Goal: Task Accomplishment & Management: Use online tool/utility

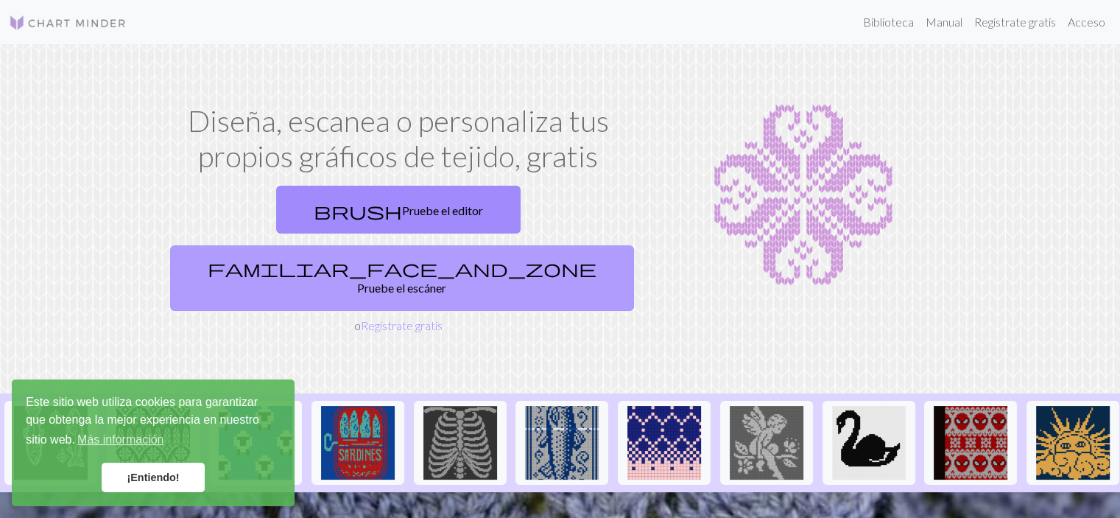
click at [465, 258] on span "familiar_face_and_zone" at bounding box center [402, 268] width 389 height 21
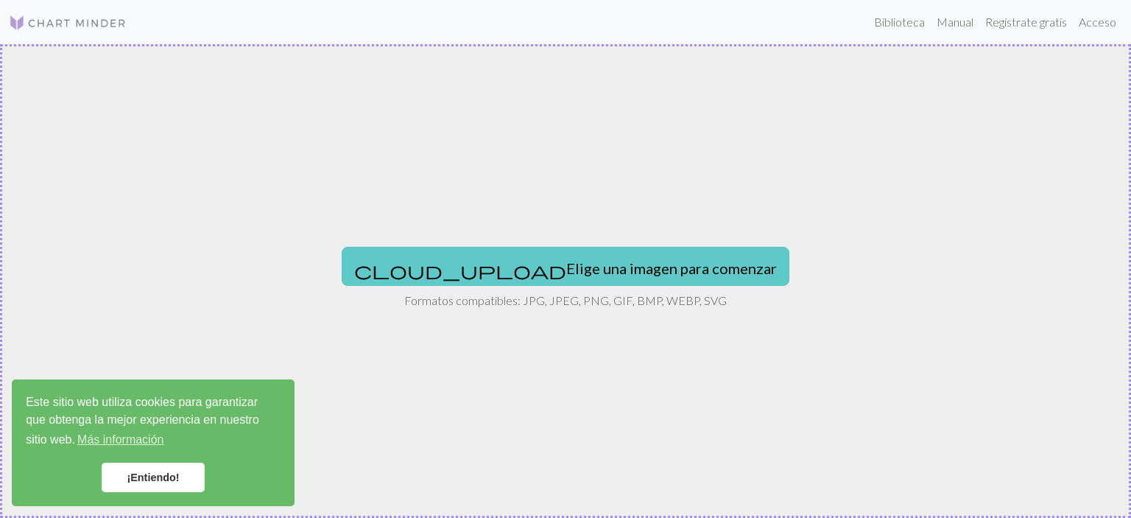
click at [607, 274] on font "Elige una imagen para comenzar" at bounding box center [671, 268] width 211 height 18
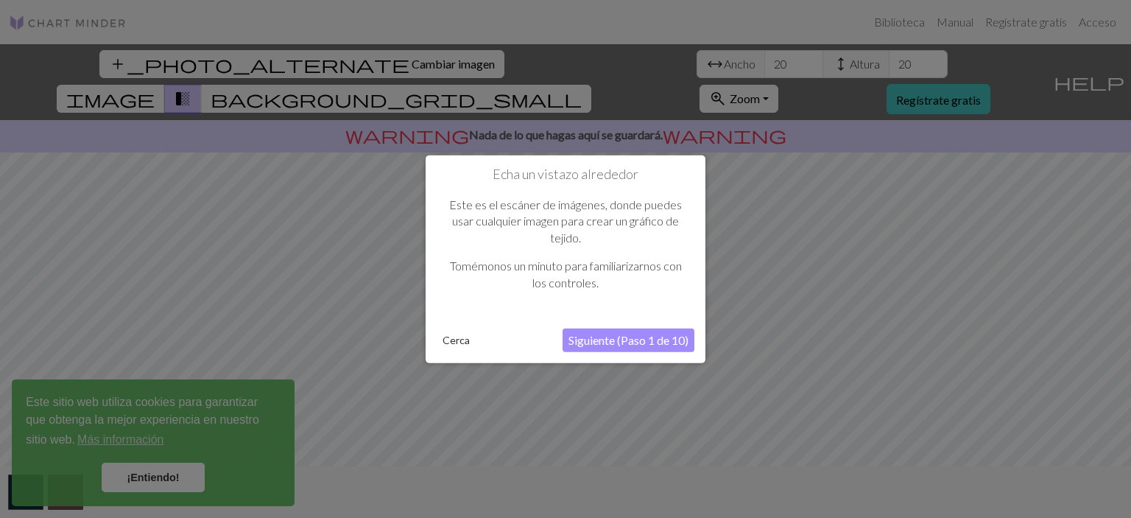
click at [456, 337] on font "Cerca" at bounding box center [456, 340] width 27 height 13
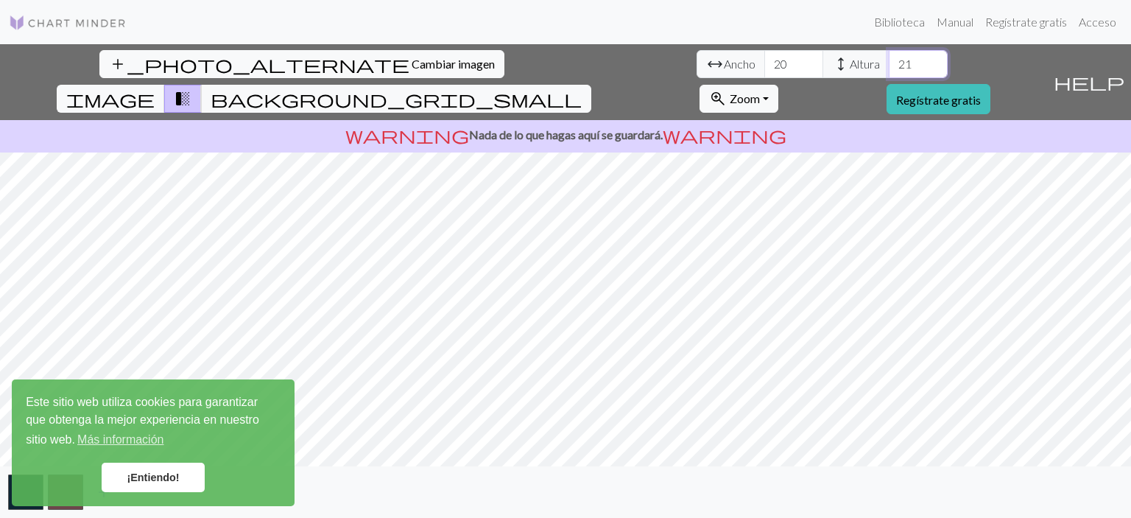
click at [889, 60] on input "21" at bounding box center [918, 64] width 59 height 28
click at [889, 60] on input "22" at bounding box center [918, 64] width 59 height 28
click at [889, 60] on input "23" at bounding box center [918, 64] width 59 height 28
click at [889, 60] on input "24" at bounding box center [918, 64] width 59 height 28
click at [889, 60] on input "25" at bounding box center [918, 64] width 59 height 28
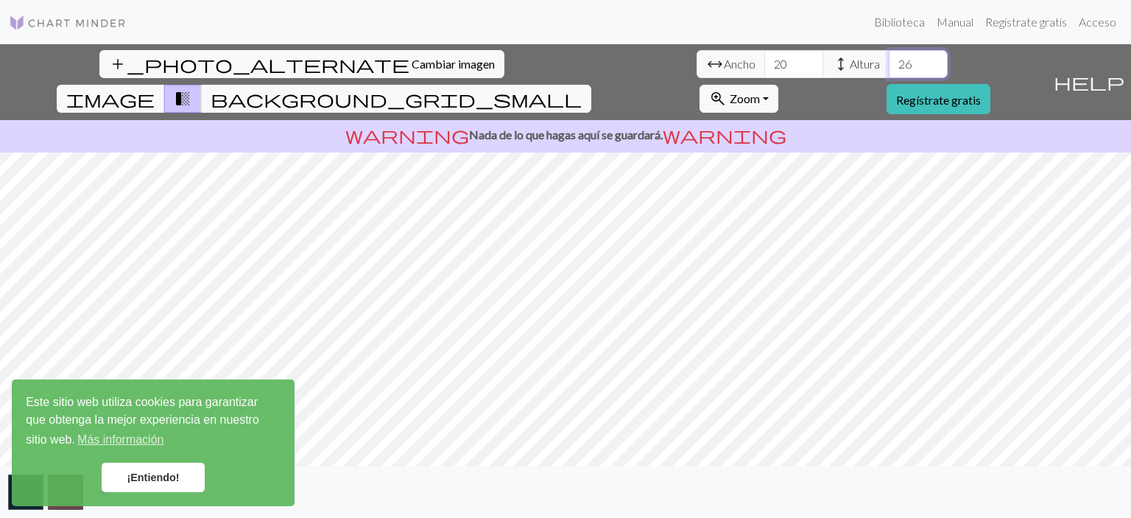
click at [889, 60] on input "26" at bounding box center [918, 64] width 59 height 28
click at [889, 60] on input "27" at bounding box center [918, 64] width 59 height 28
click at [889, 60] on input "28" at bounding box center [918, 64] width 59 height 28
click at [889, 60] on input "29" at bounding box center [918, 64] width 59 height 28
click at [889, 60] on input "30" at bounding box center [918, 64] width 59 height 28
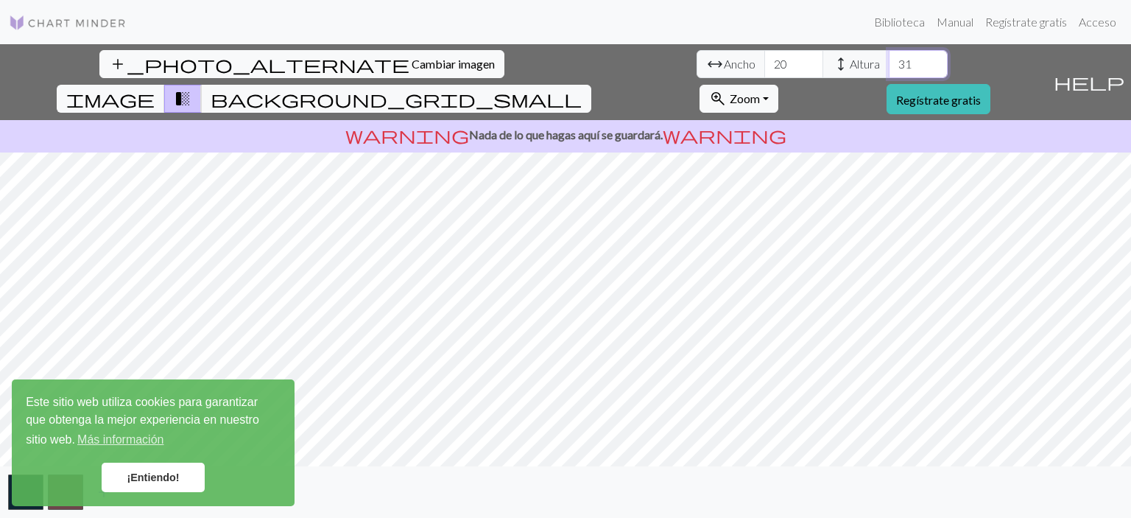
click at [889, 60] on input "31" at bounding box center [918, 64] width 59 height 28
click at [889, 60] on input "32" at bounding box center [918, 64] width 59 height 28
click at [889, 60] on input "33" at bounding box center [918, 64] width 59 height 28
click at [889, 60] on input "34" at bounding box center [918, 64] width 59 height 28
click at [889, 60] on input "35" at bounding box center [918, 64] width 59 height 28
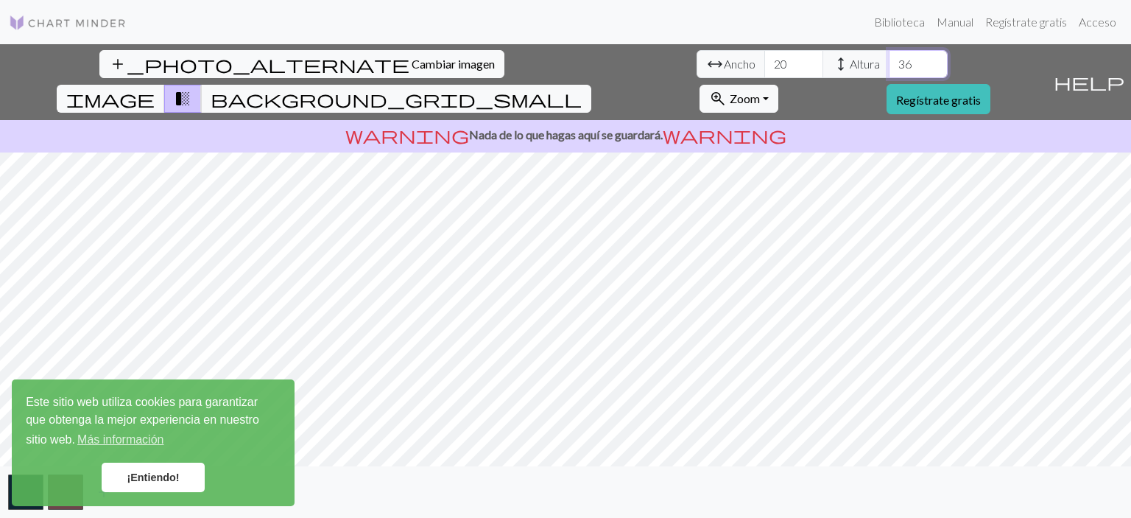
click at [889, 60] on input "36" at bounding box center [918, 64] width 59 height 28
click at [889, 60] on input "37" at bounding box center [918, 64] width 59 height 28
click at [889, 60] on input "38" at bounding box center [918, 64] width 59 height 28
click at [889, 60] on input "39" at bounding box center [918, 64] width 59 height 28
click at [889, 60] on input "40" at bounding box center [918, 64] width 59 height 28
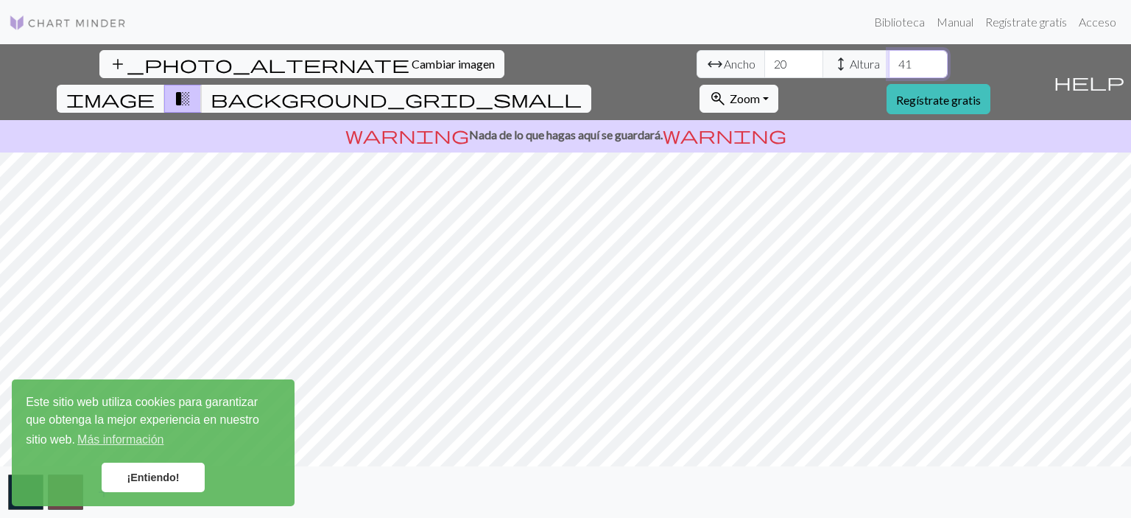
click at [889, 60] on input "41" at bounding box center [918, 64] width 59 height 28
click at [889, 60] on input "42" at bounding box center [918, 64] width 59 height 28
click at [889, 60] on input "43" at bounding box center [918, 64] width 59 height 28
click at [889, 60] on input "44" at bounding box center [918, 64] width 59 height 28
click at [889, 60] on input "45" at bounding box center [918, 64] width 59 height 28
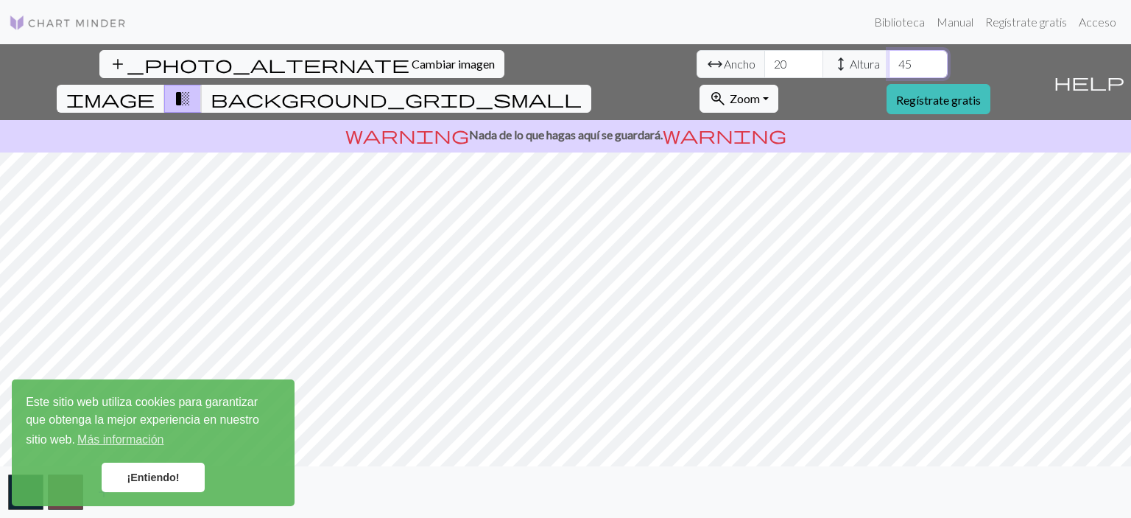
type input "46"
click at [889, 60] on input "46" at bounding box center [918, 64] width 59 height 28
click at [764, 58] on input "21" at bounding box center [793, 64] width 59 height 28
click at [764, 58] on input "22" at bounding box center [793, 64] width 59 height 28
click at [764, 58] on input "23" at bounding box center [793, 64] width 59 height 28
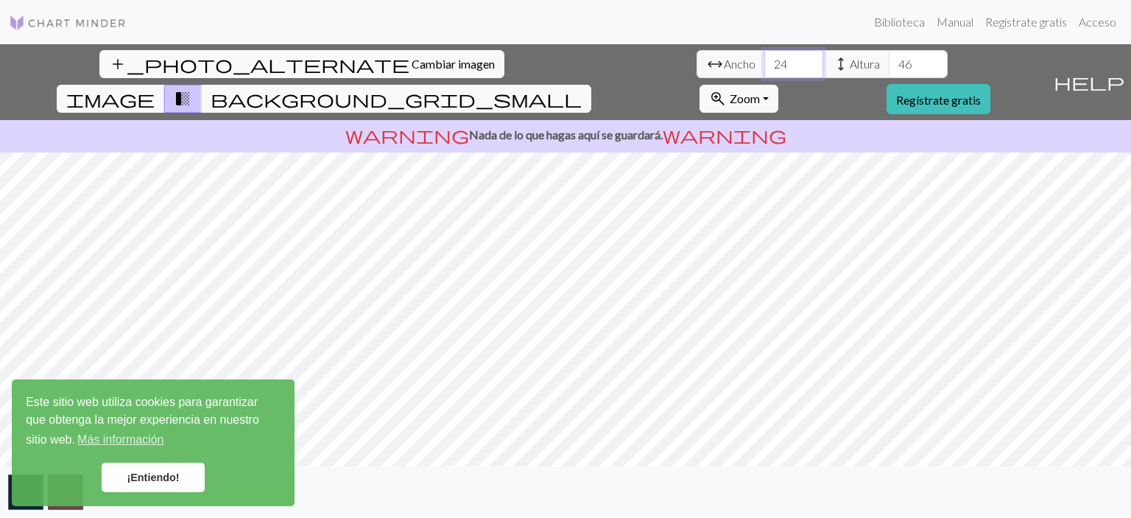
click at [764, 58] on input "24" at bounding box center [793, 64] width 59 height 28
click at [764, 58] on input "25" at bounding box center [793, 64] width 59 height 28
click at [764, 58] on input "26" at bounding box center [793, 64] width 59 height 28
click at [764, 58] on input "27" at bounding box center [793, 64] width 59 height 28
click at [764, 58] on input "28" at bounding box center [793, 64] width 59 height 28
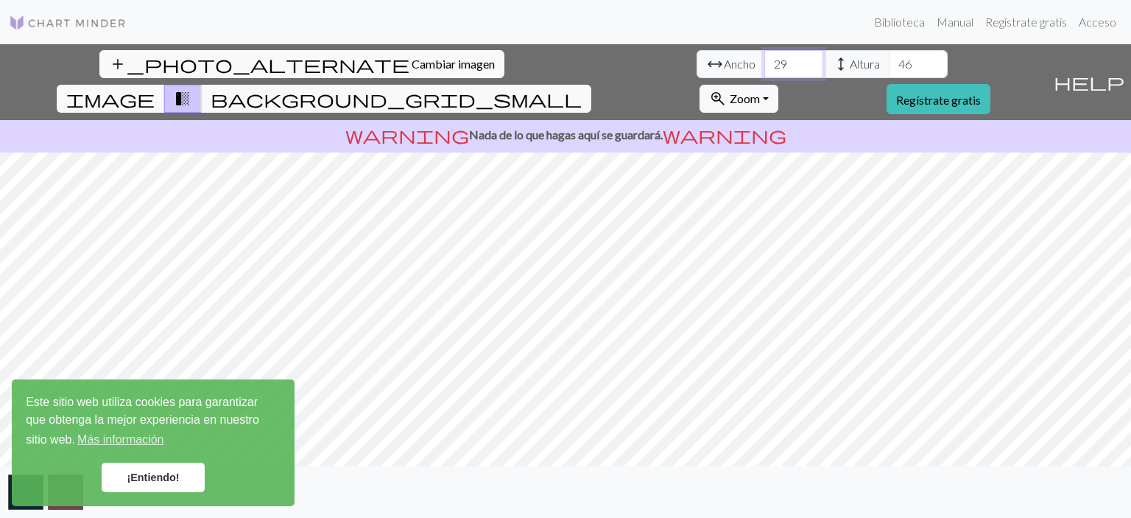
click at [764, 58] on input "29" at bounding box center [793, 64] width 59 height 28
click at [764, 58] on input "30" at bounding box center [793, 64] width 59 height 28
click at [764, 58] on input "31" at bounding box center [793, 64] width 59 height 28
click at [764, 58] on input "32" at bounding box center [793, 64] width 59 height 28
click at [764, 58] on input "33" at bounding box center [793, 64] width 59 height 28
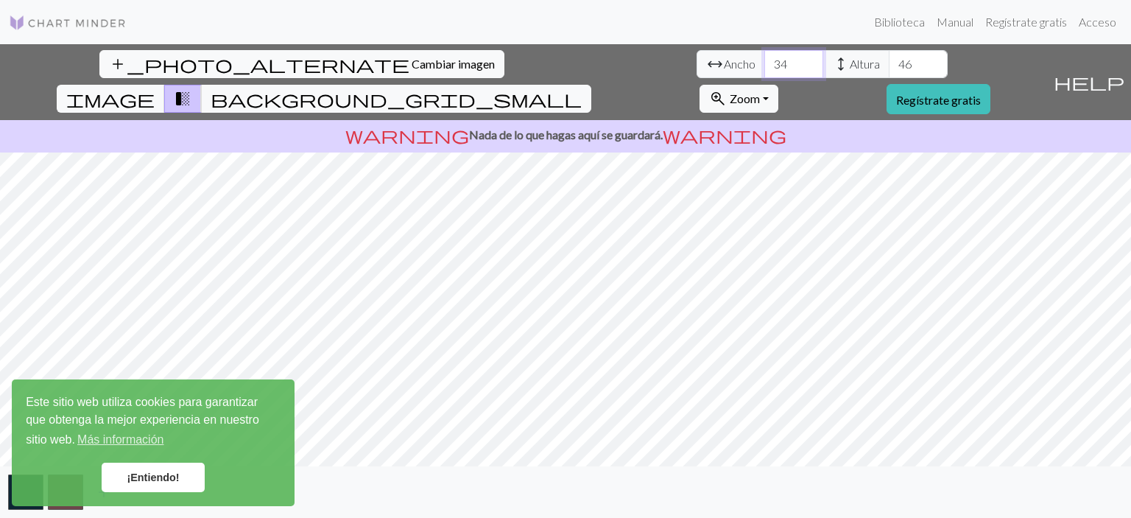
click at [764, 58] on input "34" at bounding box center [793, 64] width 59 height 28
click at [764, 58] on input "35" at bounding box center [793, 64] width 59 height 28
click at [764, 58] on input "36" at bounding box center [793, 64] width 59 height 28
click at [764, 58] on input "37" at bounding box center [793, 64] width 59 height 28
click at [764, 58] on input "38" at bounding box center [793, 64] width 59 height 28
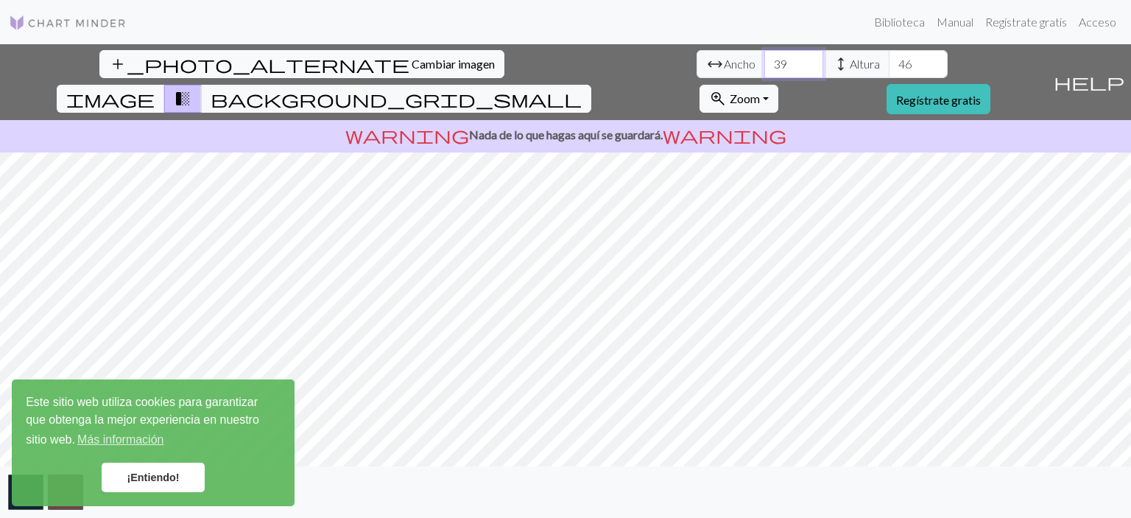
click at [764, 58] on input "39" at bounding box center [793, 64] width 59 height 28
click at [764, 58] on input "40" at bounding box center [793, 64] width 59 height 28
click at [764, 58] on input "41" at bounding box center [793, 64] width 59 height 28
click at [764, 58] on input "42" at bounding box center [793, 64] width 59 height 28
click at [764, 58] on input "43" at bounding box center [793, 64] width 59 height 28
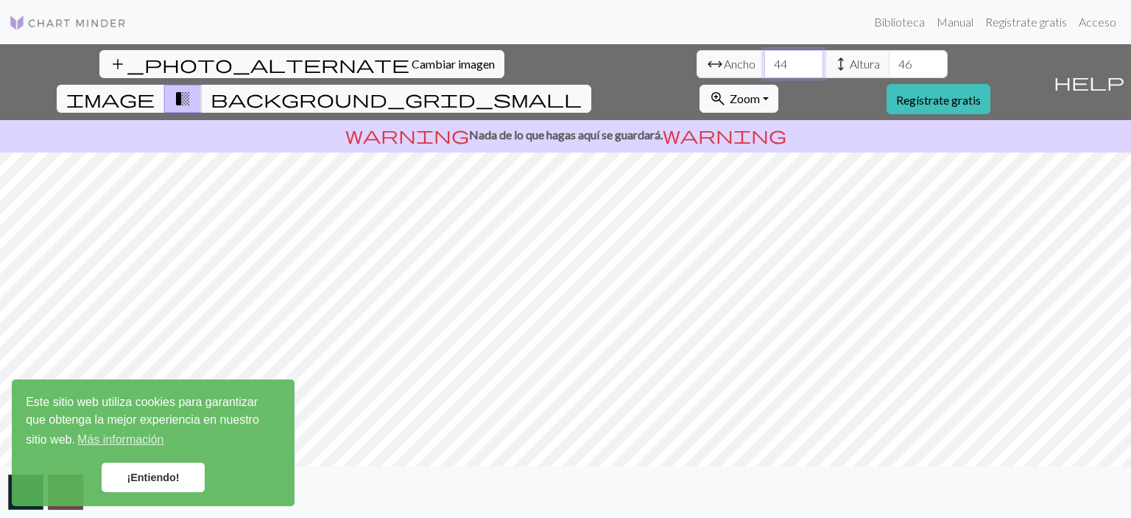
click at [764, 58] on input "44" at bounding box center [793, 64] width 59 height 28
click at [764, 58] on input "45" at bounding box center [793, 64] width 59 height 28
type input "46"
click at [764, 58] on input "46" at bounding box center [793, 64] width 59 height 28
click at [582, 88] on span "background_grid_small" at bounding box center [396, 98] width 371 height 21
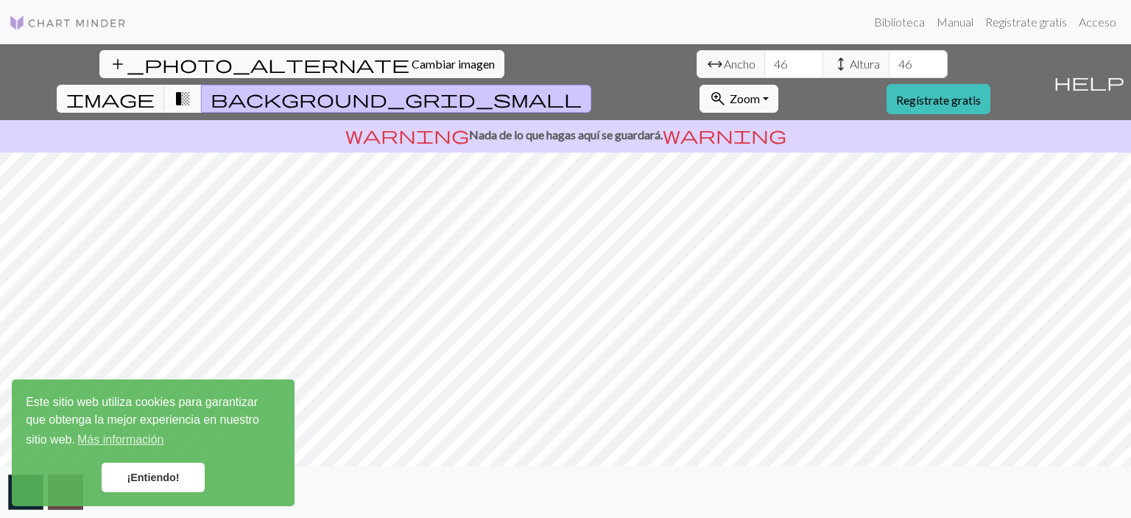
click at [191, 88] on span "transition_fade" at bounding box center [183, 98] width 18 height 21
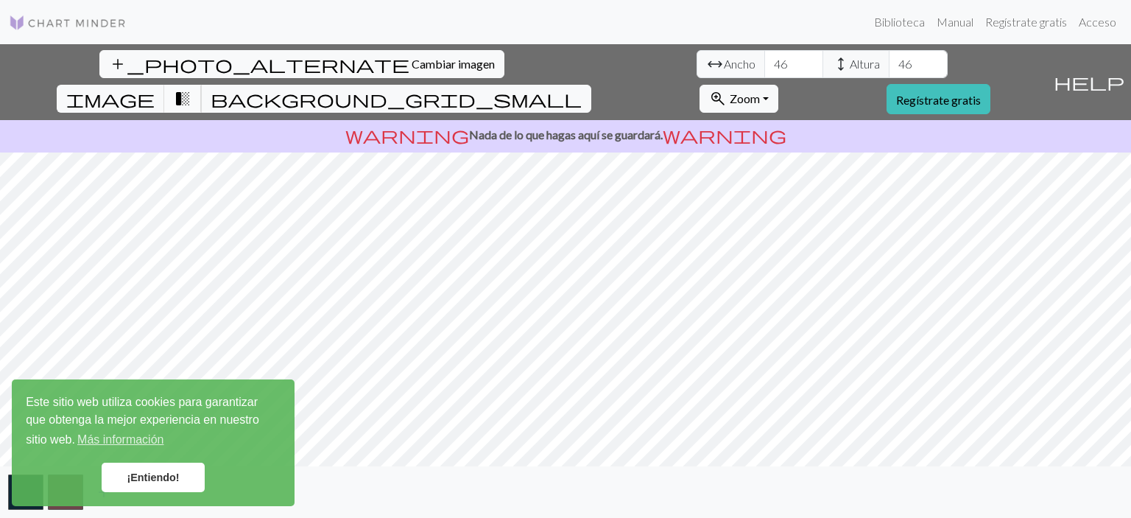
click at [191, 88] on span "transition_fade" at bounding box center [183, 98] width 18 height 21
click at [155, 88] on span "image" at bounding box center [110, 98] width 88 height 21
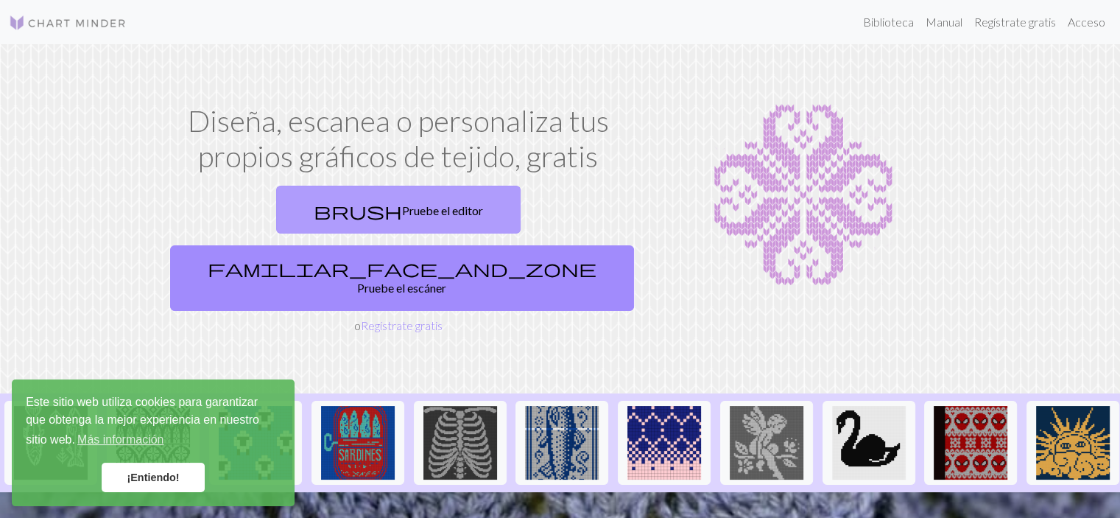
click at [332, 208] on link "brush Pruebe el editor" at bounding box center [398, 210] width 245 height 48
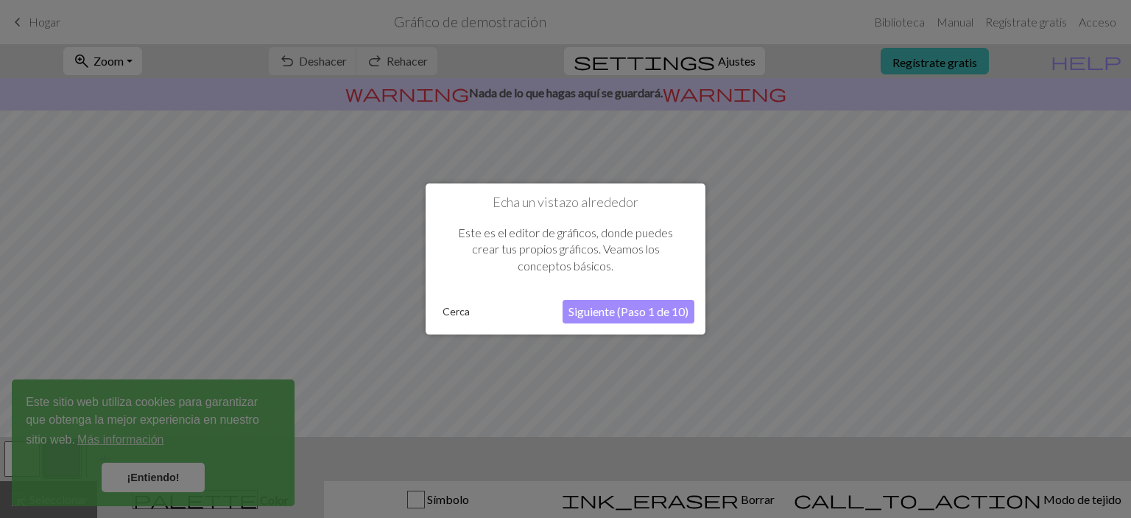
click at [649, 312] on font "Siguiente (Paso 1 de 10)" at bounding box center [629, 311] width 120 height 14
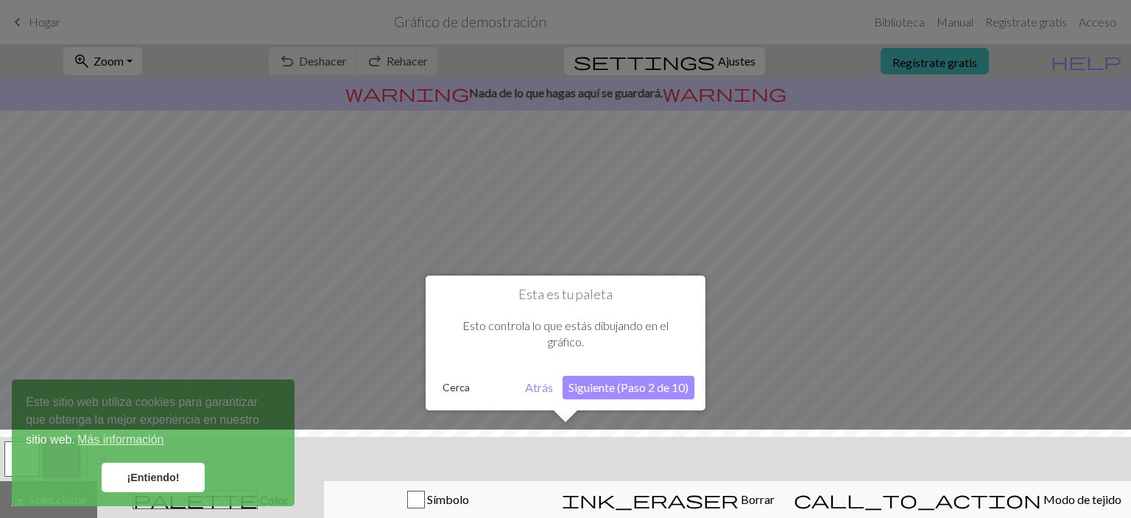
click at [536, 388] on font "Atrás" at bounding box center [539, 387] width 28 height 14
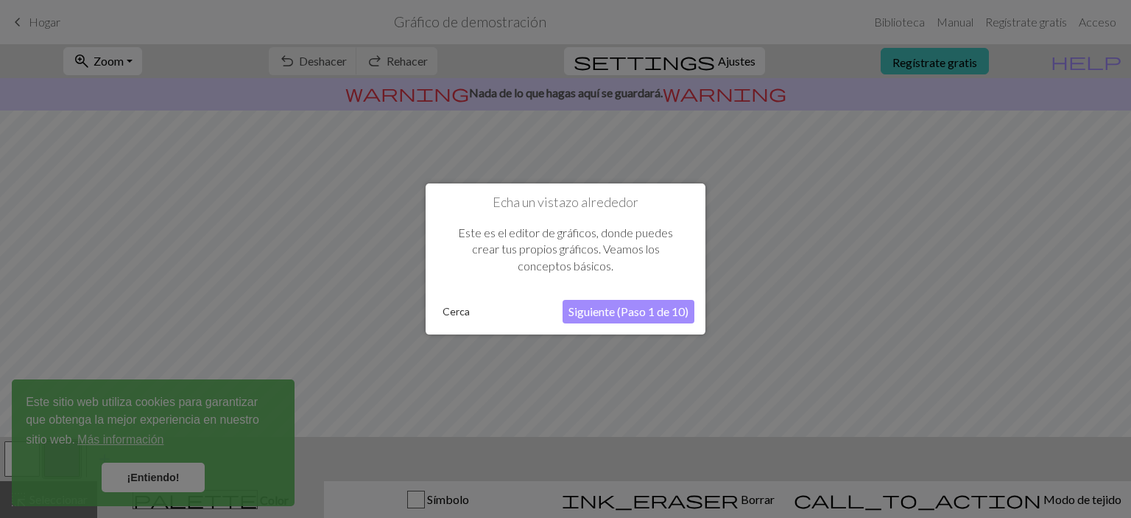
click at [447, 316] on font "Cerca" at bounding box center [456, 311] width 27 height 13
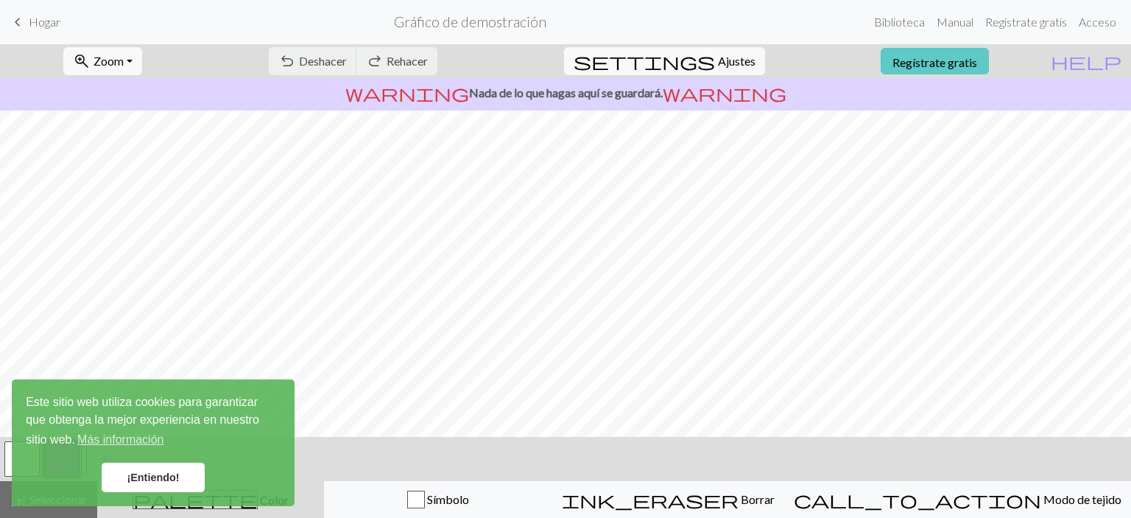
click at [953, 71] on link "Regístrate gratis" at bounding box center [935, 61] width 108 height 27
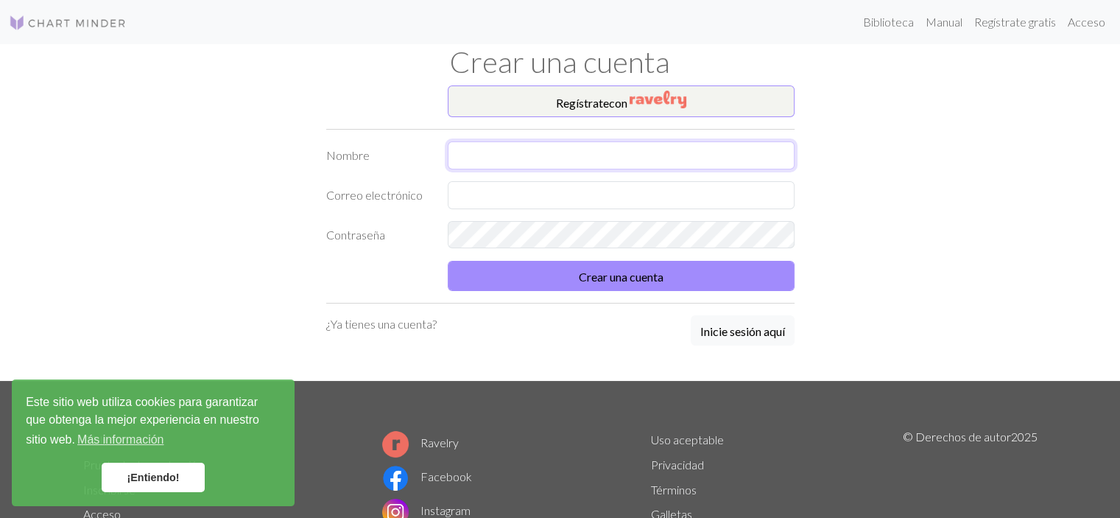
click at [504, 154] on input "text" at bounding box center [621, 155] width 347 height 28
drag, startPoint x: 570, startPoint y: 155, endPoint x: 486, endPoint y: 170, distance: 85.2
click at [486, 170] on form "Nombre [PERSON_NAME] Correo electrónico Contraseña Crear una cuenta" at bounding box center [560, 216] width 468 height 150
type input "[PERSON_NAME]"
click at [459, 200] on input "text" at bounding box center [621, 195] width 347 height 28
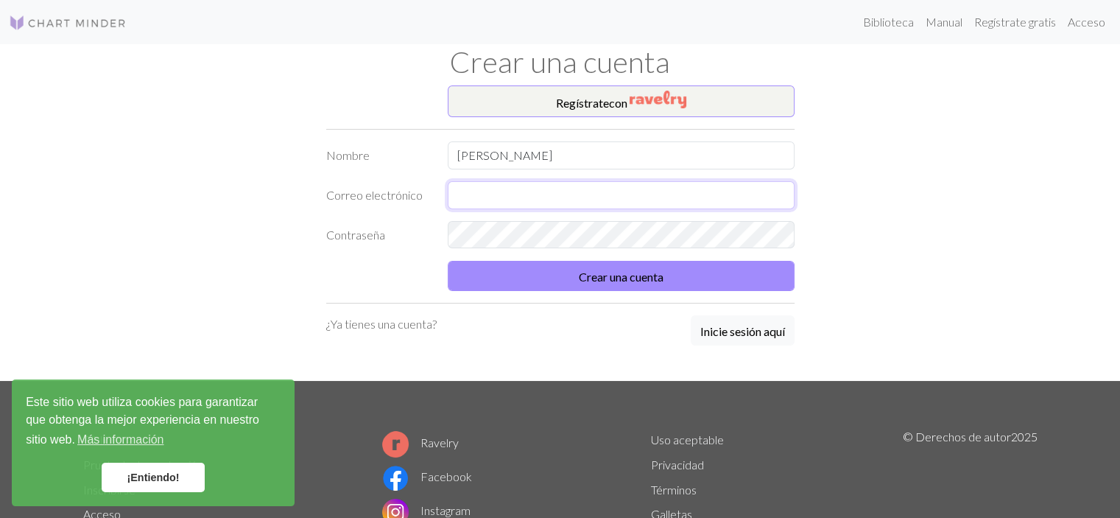
type input "[EMAIL_ADDRESS][DOMAIN_NAME]"
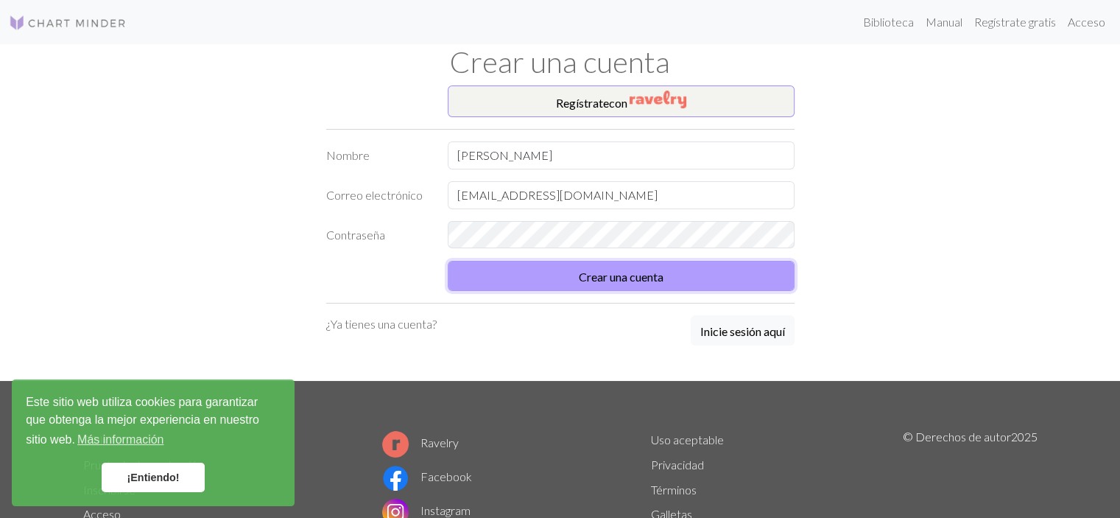
click at [622, 274] on font "Crear una cuenta" at bounding box center [621, 277] width 85 height 14
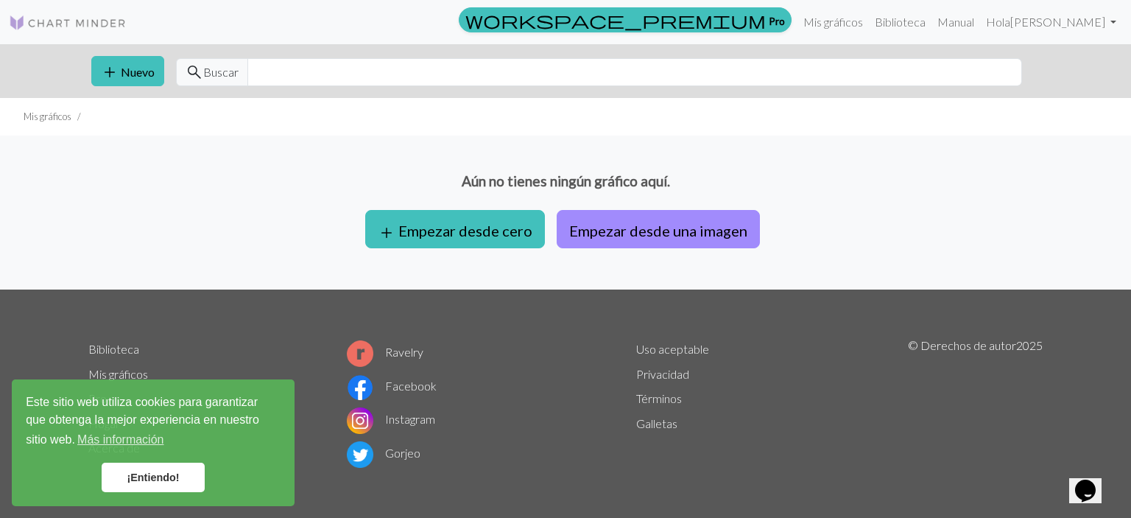
click at [954, 177] on p "Aún no tienes ningún gráfico aquí." at bounding box center [565, 181] width 1131 height 21
click at [627, 235] on font "Empezar desde una imagen" at bounding box center [658, 231] width 178 height 18
click at [136, 81] on button "add Nuevo" at bounding box center [127, 71] width 73 height 30
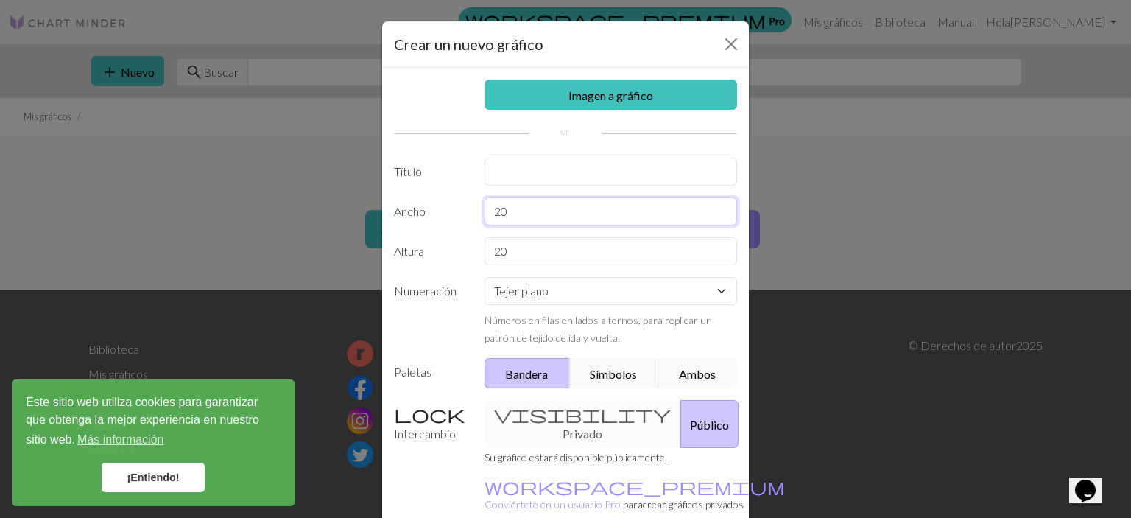
drag, startPoint x: 568, startPoint y: 222, endPoint x: 464, endPoint y: 226, distance: 103.9
click at [464, 226] on div "Imagen a gráfico Título Ancho 20 Altura 20 Numeración Tejer plano Tejer en redo…" at bounding box center [565, 308] width 367 height 480
type input "200"
click at [507, 249] on input "20" at bounding box center [611, 251] width 253 height 28
type input "2"
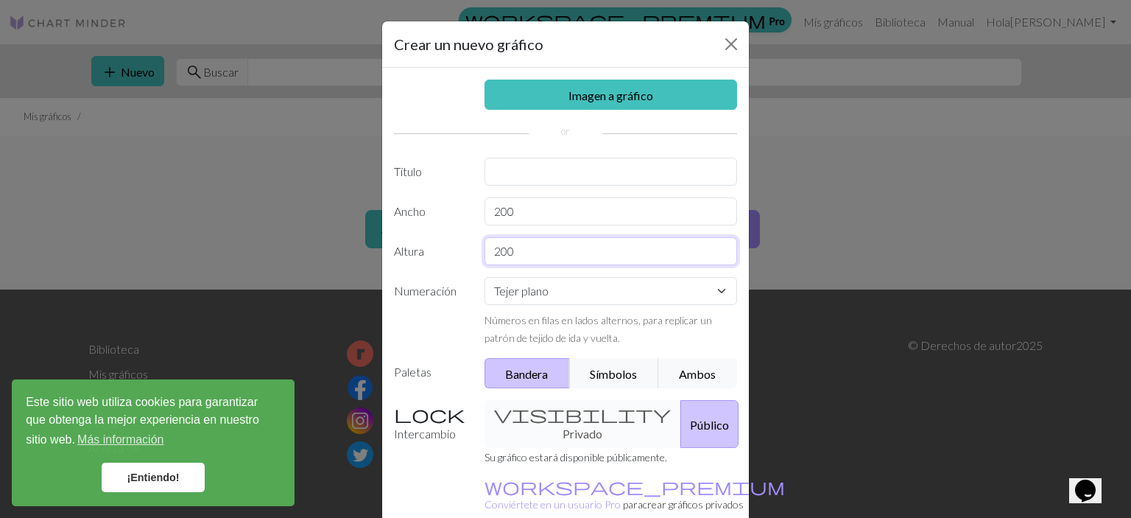
type input "200"
click at [541, 170] on input "text" at bounding box center [611, 172] width 253 height 28
type input "mushu"
click at [558, 424] on div "visibility Privado Público" at bounding box center [611, 424] width 271 height 48
click at [527, 426] on div "visibility Privado Público" at bounding box center [611, 424] width 271 height 48
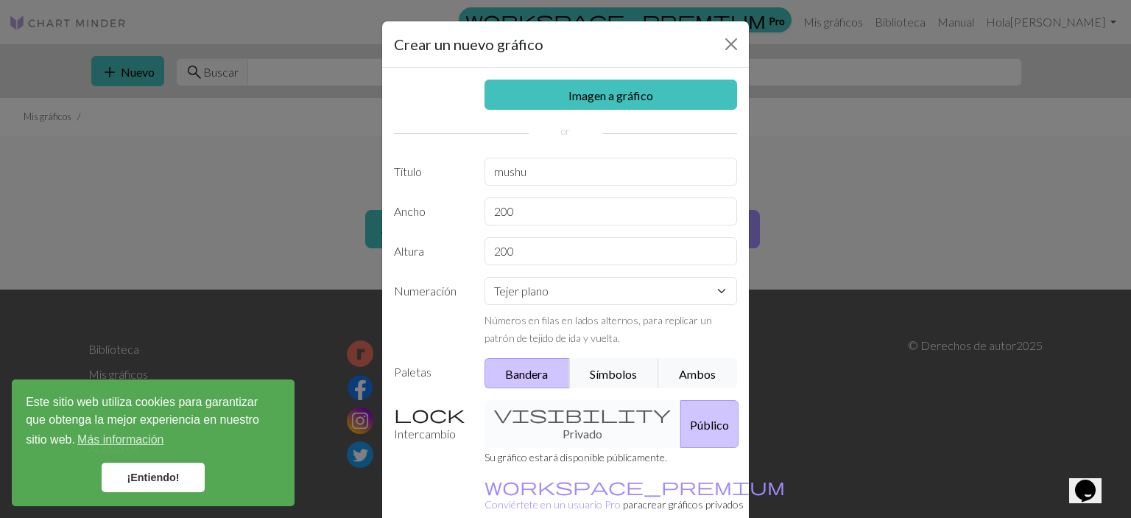
click at [522, 424] on div "visibility Privado Público" at bounding box center [611, 424] width 271 height 48
click at [569, 419] on div "visibility Privado Público" at bounding box center [611, 424] width 271 height 48
click at [385, 418] on label "Intercambio" at bounding box center [430, 424] width 91 height 48
click at [407, 407] on label "Intercambio" at bounding box center [430, 424] width 91 height 48
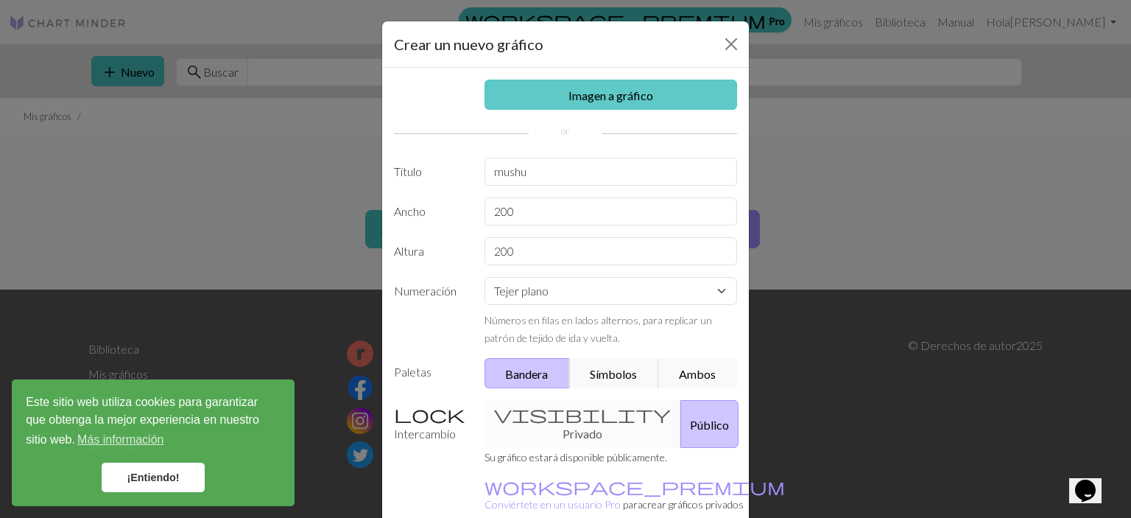
click at [650, 96] on link "Imagen a gráfico" at bounding box center [611, 95] width 253 height 30
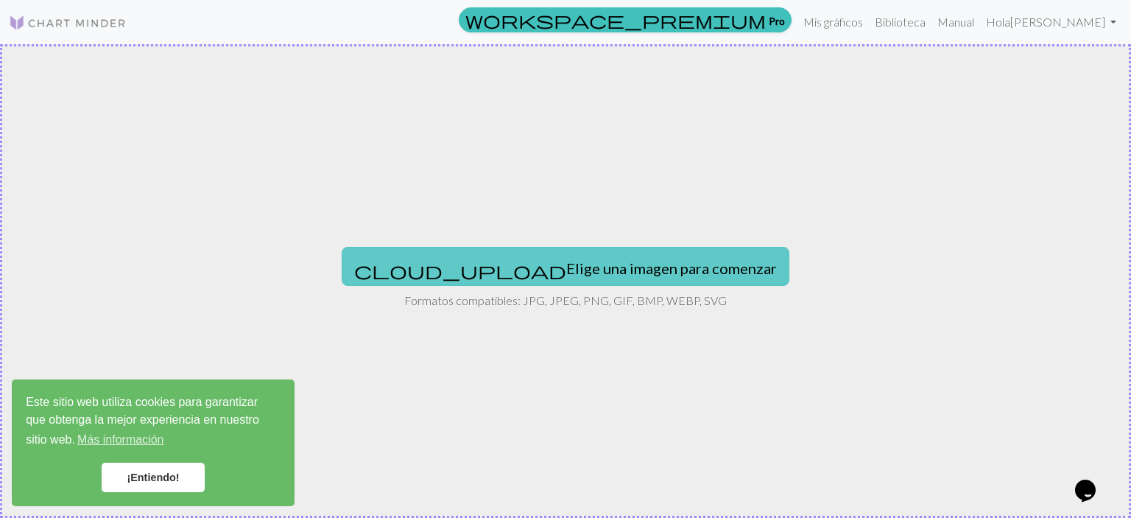
click at [588, 278] on button "cloud_upload Elige una imagen para comenzar" at bounding box center [566, 266] width 448 height 38
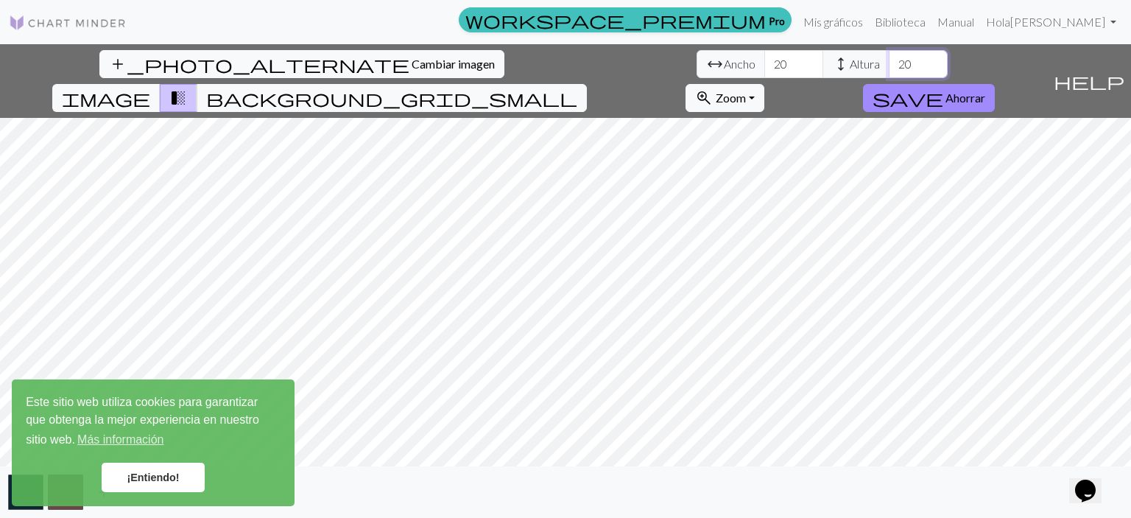
click at [889, 64] on input "20" at bounding box center [918, 64] width 59 height 28
type input "200"
click at [764, 64] on input "20" at bounding box center [793, 64] width 59 height 28
type input "200"
click at [161, 84] on button "image" at bounding box center [106, 98] width 108 height 28
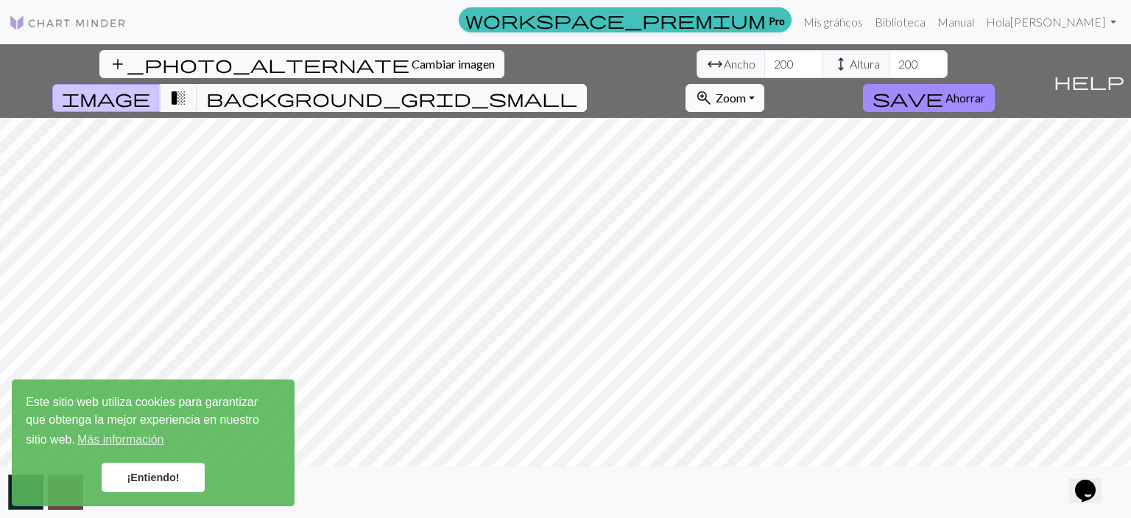
click at [746, 91] on font "Zoom" at bounding box center [731, 98] width 30 height 14
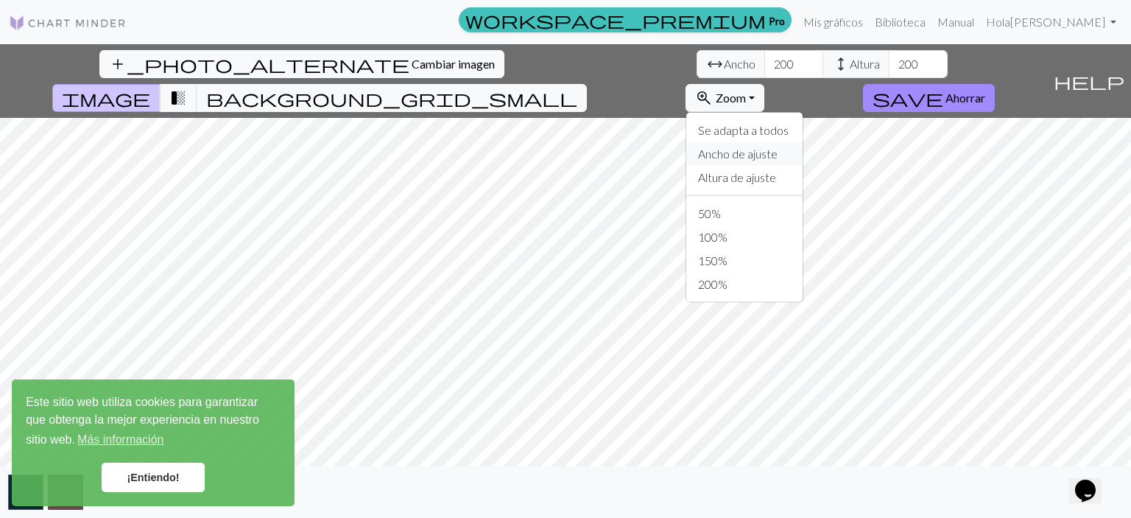
click at [778, 147] on font "Ancho de ajuste" at bounding box center [738, 154] width 80 height 14
